Goal: Transaction & Acquisition: Purchase product/service

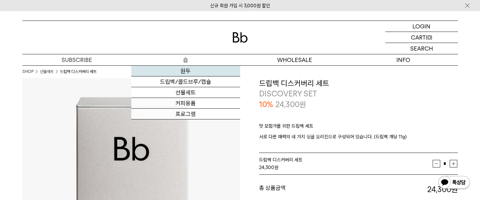
click at [183, 68] on link "원두" at bounding box center [185, 71] width 109 height 11
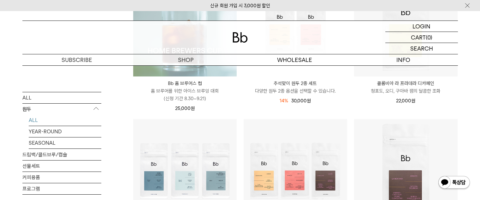
scroll to position [221, 0]
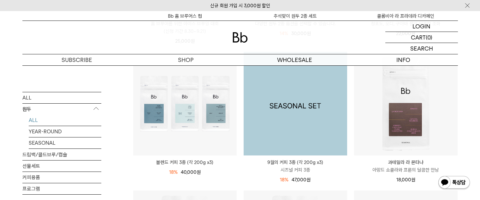
click at [305, 123] on img at bounding box center [294, 103] width 103 height 103
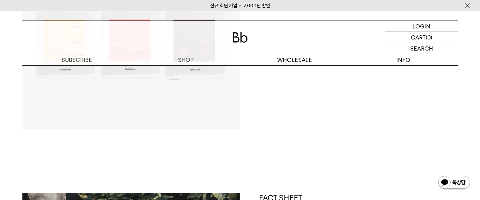
scroll to position [63, 0]
